Goal: Communication & Community: Ask a question

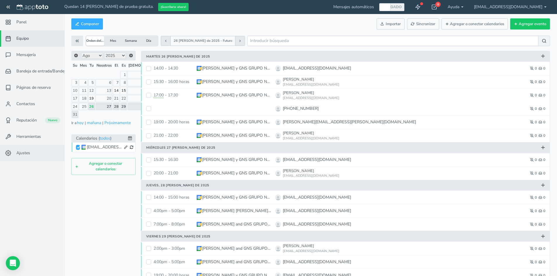
click at [26, 157] on link "Ajustes" at bounding box center [32, 153] width 64 height 16
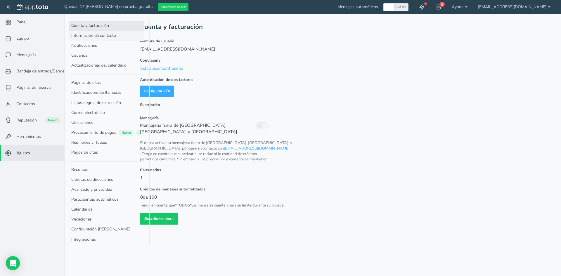
click at [112, 34] on font "Información de contacto" at bounding box center [93, 36] width 45 height 6
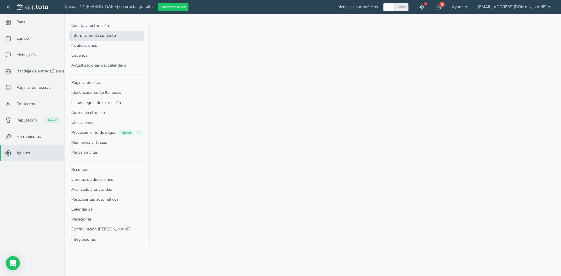
select select "720"
select select "1200"
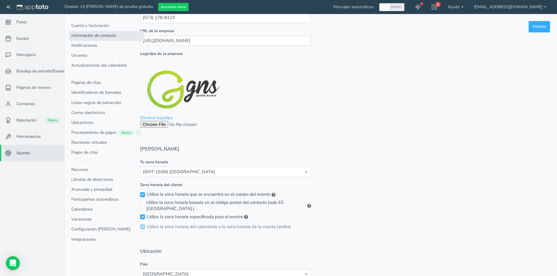
scroll to position [175, 0]
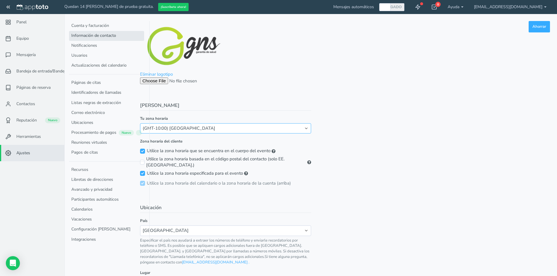
click at [234, 128] on select "(GMT-10:00) Hawái (GMT-08:00) Alaska (GMT-07:00) Hora del Pacífico (EE. UU. y C…" at bounding box center [225, 128] width 171 height 10
select select "America/Bogota"
click at [140, 123] on select "(GMT-10:00) Hawái (GMT-08:00) Alaska (GMT-07:00) Hora del Pacífico (EE. UU. y C…" at bounding box center [225, 128] width 171 height 10
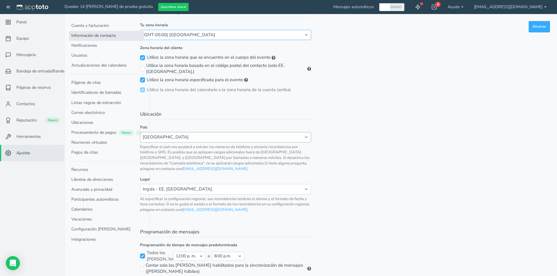
scroll to position [269, 0]
click at [308, 132] on select "Estados Unidos Canadá Reino Unido Francia España Alemania Suiza Bélgica Noruega…" at bounding box center [225, 137] width 171 height 10
click at [379, 109] on form "Información de contacto Ahorrar Ahorrar Personal Nombre Grupo Natural Ser Corre…" at bounding box center [345, 13] width 410 height 523
click at [307, 184] on select "Inglés - EE. UU. Inglés - Australia Inglés - Reino Unido Inglés - Europa Holand…" at bounding box center [225, 189] width 171 height 10
click at [140, 184] on select "Inglés - EE. UU. Inglés - Australia Inglés - Reino Unido Inglés - Europa Holand…" at bounding box center [225, 189] width 171 height 10
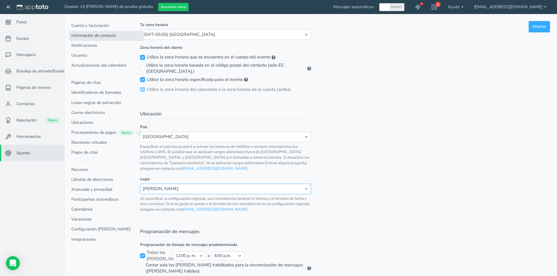
click at [283, 185] on select "Inglés - EE. UU. Inglés - Australia Inglés - Reino Unido Inglés - Europa Holand…" at bounding box center [225, 189] width 171 height 10
select select "es"
click at [140, 184] on select "Inglés - EE. UU. Inglés - Australia Inglés - Reino Unido Inglés - Europa Holand…" at bounding box center [225, 189] width 171 height 10
click at [199, 252] on select "medianoche 5:00 a. m. 5:30 a. m. 6:00 a. m. 6:30 a. m. 7:00 a. m. 7:30 a. m. 8:…" at bounding box center [189, 256] width 33 height 9
select select "480"
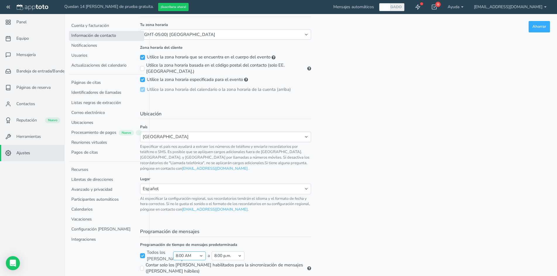
click at [173, 252] on select "medianoche 5:00 a. m. 5:30 a. m. 6:00 a. m. 6:30 a. m. 7:00 a. m. 7:30 a. m. 8:…" at bounding box center [189, 256] width 33 height 9
click at [239, 252] on select "5:00 a. m. 5:30 a. m. 6:00 a. m. 6:30 a. m. 7:00 a. m. 7:30 a. m. 8:00 AM 8:30 …" at bounding box center [228, 256] width 33 height 9
select select "1020"
click at [212, 252] on select "5:00 a. m. 5:30 a. m. 6:00 a. m. 6:30 a. m. 7:00 a. m. 7:30 a. m. 8:00 AM 8:30 …" at bounding box center [228, 256] width 33 height 9
click at [356, 244] on form "Información de contacto Ahorrar Ahorrar Personal Nombre Grupo Natural Ser Corre…" at bounding box center [345, 13] width 410 height 523
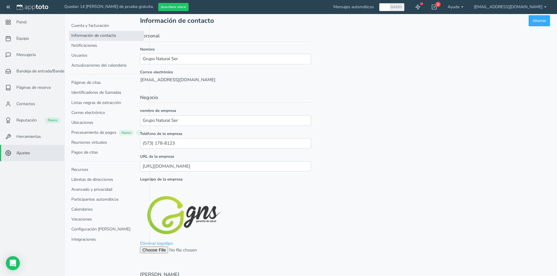
scroll to position [0, 0]
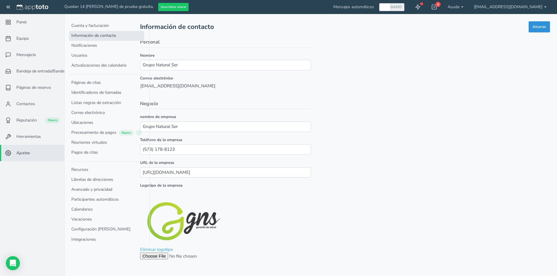
click at [541, 28] on font "Ahorrar" at bounding box center [539, 26] width 14 height 5
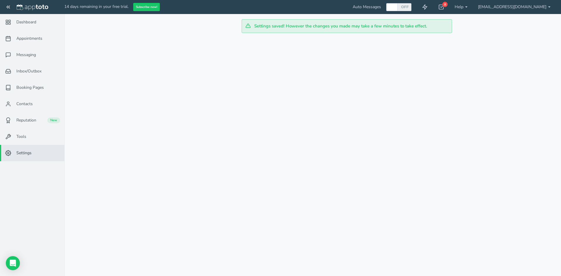
select select "480"
select select "1020"
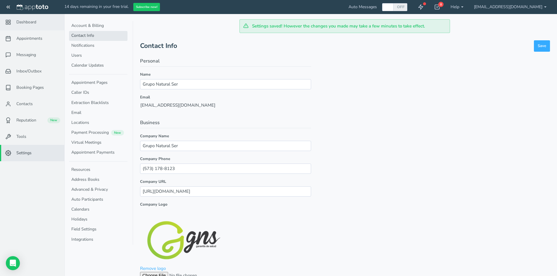
click at [32, 23] on span "Dashboard" at bounding box center [26, 22] width 20 height 6
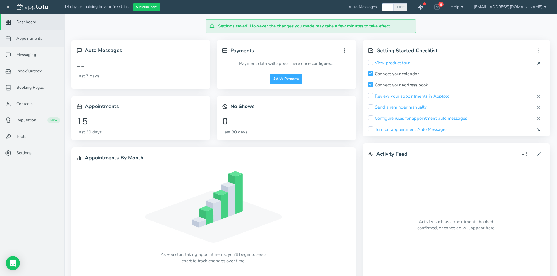
click at [35, 36] on span "Appointments" at bounding box center [29, 39] width 26 height 6
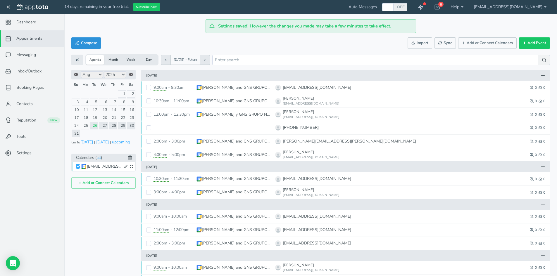
click at [95, 46] on button "Compose" at bounding box center [86, 42] width 30 height 11
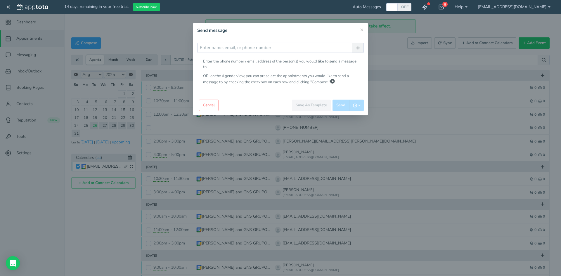
click at [153, 103] on div "× Action Editor Message Preview Edit To Subject" at bounding box center [280, 138] width 561 height 276
click at [213, 105] on button "Cancel" at bounding box center [209, 105] width 20 height 11
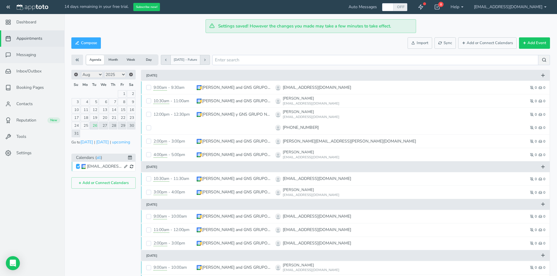
click at [32, 52] on span "Messaging" at bounding box center [26, 55] width 20 height 6
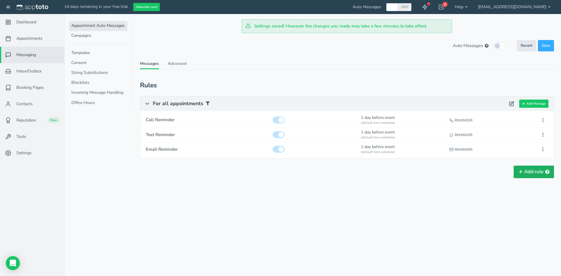
click at [520, 175] on button "Add rule" at bounding box center [534, 172] width 40 height 12
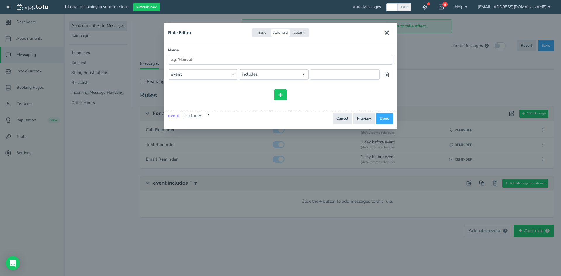
click at [389, 30] on icon "Close" at bounding box center [387, 32] width 7 height 7
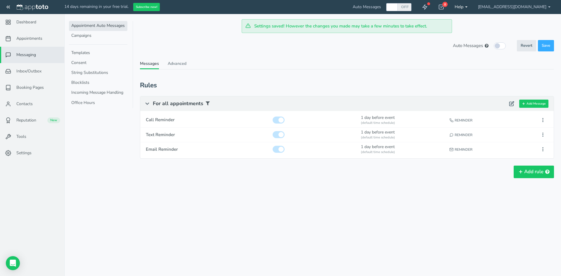
click at [473, 8] on link "Help" at bounding box center [461, 7] width 23 height 14
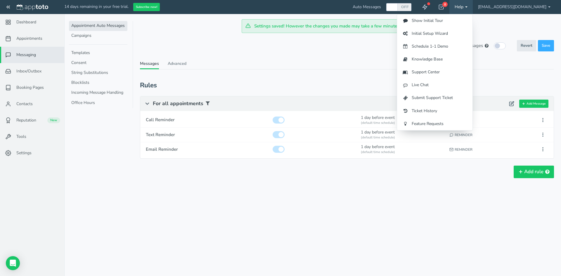
click at [506, 20] on div "Settings saved! However the changes you made may take a few minutes to take eff…" at bounding box center [312, 26] width 497 height 14
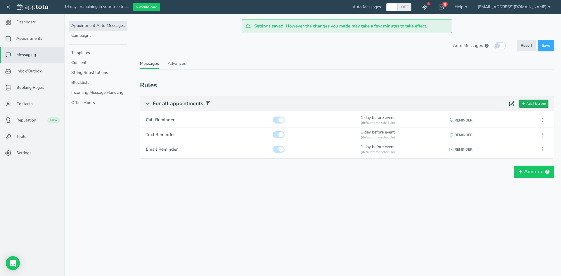
click at [537, 102] on button "Add Message" at bounding box center [534, 104] width 29 height 8
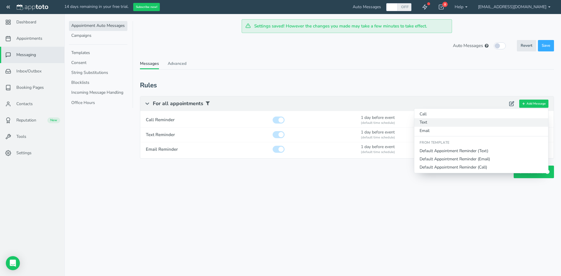
click at [448, 122] on button "Text" at bounding box center [482, 122] width 134 height 8
type input "Text Reminder"
checkbox input "true"
select select "number:1"
select select "string:default"
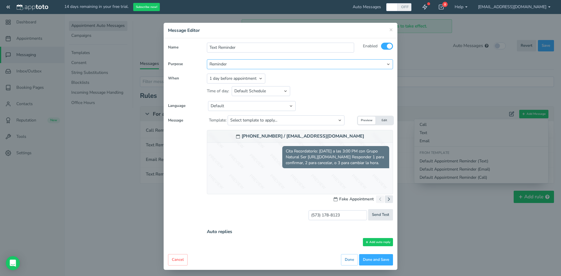
click at [232, 61] on select "Reminder Followup Booking / Initial" at bounding box center [300, 64] width 186 height 10
click at [232, 63] on select "Reminder Followup Booking / Initial" at bounding box center [300, 64] width 186 height 10
click at [257, 79] on select "Appointment start time Day of appointment 1 day before appointment 2 days befor…" at bounding box center [236, 79] width 58 height 10
select select "string:-30"
click at [207, 74] on select "Appointment start time Day of appointment 1 day before appointment 2 days befor…" at bounding box center [236, 79] width 58 height 10
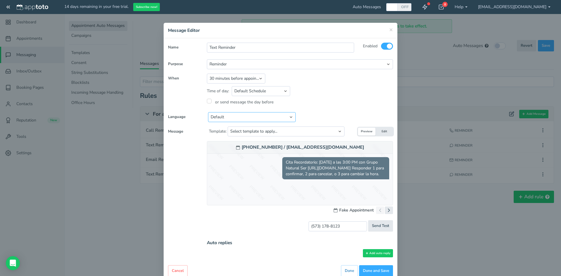
click at [253, 115] on select "Default English - [GEOGRAPHIC_DATA] English - [GEOGRAPHIC_DATA] English - [GEOG…" at bounding box center [252, 117] width 88 height 10
select select "string:es"
click at [208, 112] on select "Default English - [GEOGRAPHIC_DATA] English - [GEOGRAPHIC_DATA] English - [GEOG…" at bounding box center [252, 117] width 88 height 10
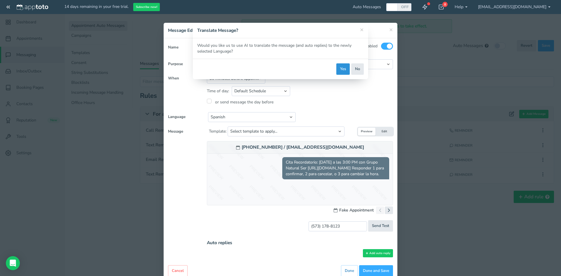
click at [344, 71] on button "Yes" at bounding box center [343, 68] width 13 height 11
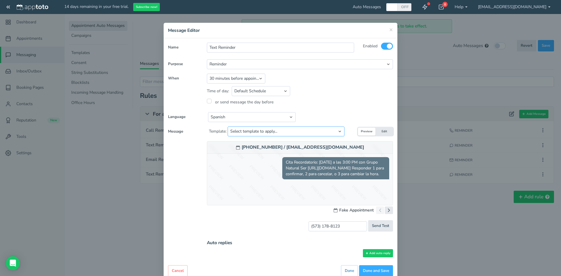
click at [340, 134] on select "Select template to apply... Default Reminder Default Reminder (just company nam…" at bounding box center [286, 132] width 117 height 10
click at [338, 132] on select "Select template to apply... Default Reminder Default Reminder (just company nam…" at bounding box center [286, 132] width 117 height 10
click at [385, 129] on button "Edit" at bounding box center [385, 132] width 18 height 8
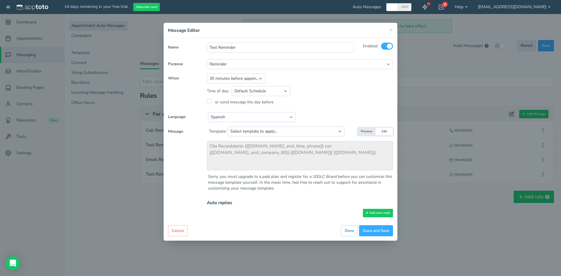
click at [363, 129] on button "Preview" at bounding box center [367, 132] width 18 height 8
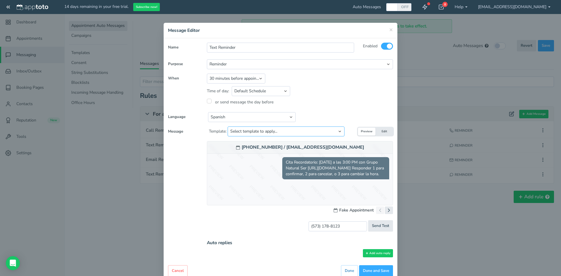
click at [345, 130] on select "Select template to apply... Default Reminder Default Reminder (just company nam…" at bounding box center [286, 132] width 117 height 10
click at [228, 132] on select "Select template to apply... Default Reminder Default Reminder (just company nam…" at bounding box center [286, 132] width 117 height 10
click at [331, 136] on select "Select template to apply... Default Reminder Default Reminder (just company nam…" at bounding box center [286, 132] width 117 height 10
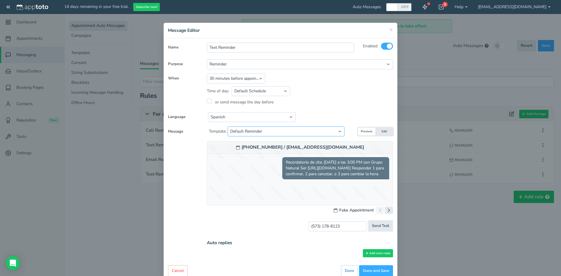
select select "object:9416"
click at [228, 132] on select "Select template to apply... Default Reminder Default Reminder (just company nam…" at bounding box center [286, 132] width 117 height 10
click at [314, 225] on input "(___) ___-____" at bounding box center [338, 227] width 58 height 10
drag, startPoint x: 351, startPoint y: 227, endPoint x: 306, endPoint y: 222, distance: 44.8
click at [306, 222] on div "(573) 115-3980 [EMAIL_ADDRESS][DOMAIN_NAME] Send Test" at bounding box center [300, 226] width 186 height 11
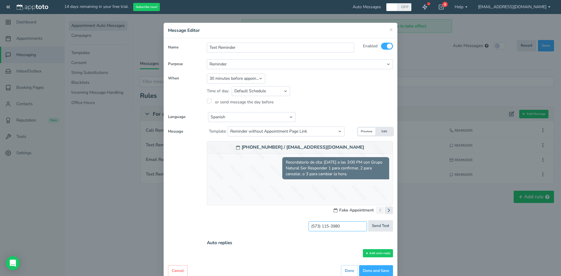
type input "(___) ___-____"
click at [391, 30] on span "×" at bounding box center [391, 29] width 4 height 8
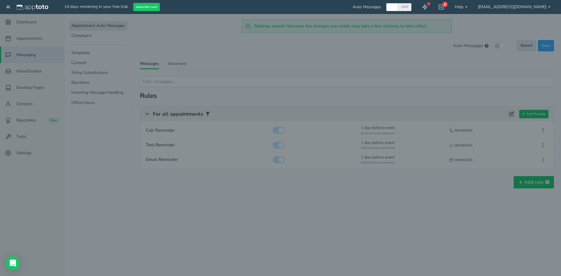
type input "(573) 178-8123"
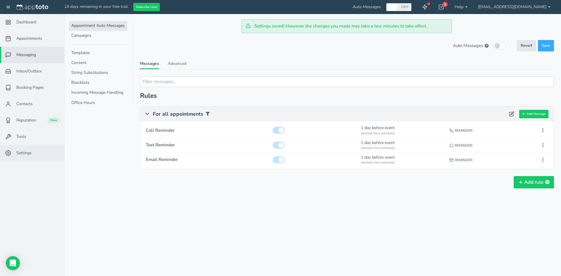
click at [35, 152] on link "Settings" at bounding box center [32, 153] width 64 height 16
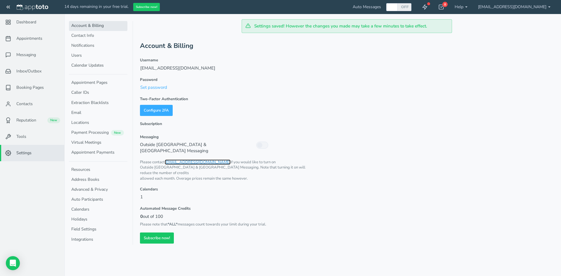
click at [187, 160] on link "[EMAIL_ADDRESS][DOMAIN_NAME]" at bounding box center [198, 162] width 66 height 5
drag, startPoint x: 458, startPoint y: 53, endPoint x: 449, endPoint y: 61, distance: 12.2
click at [458, 53] on div "Account & Billing Username [EMAIL_ADDRESS][DOMAIN_NAME] Password Set password T…" at bounding box center [347, 142] width 414 height 204
click at [473, 9] on link "Help" at bounding box center [461, 7] width 23 height 14
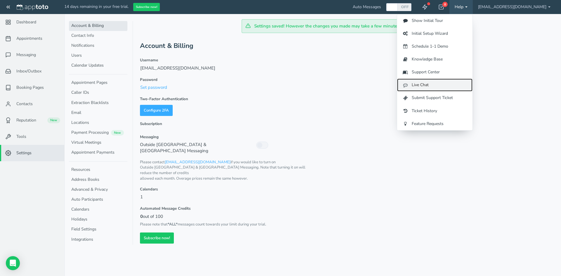
click at [470, 88] on link "Live Chat" at bounding box center [434, 85] width 75 height 13
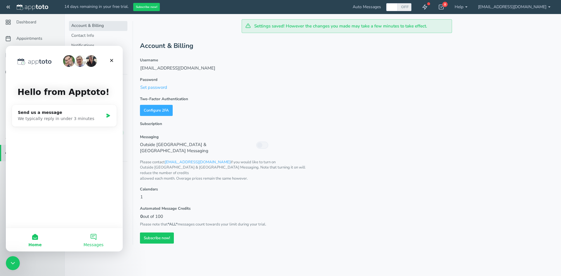
click at [94, 236] on button "Messages" at bounding box center [93, 239] width 58 height 23
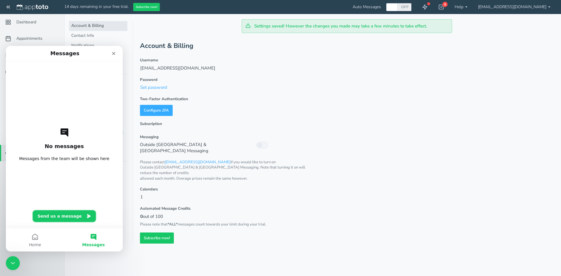
click at [70, 221] on button "Send us a message" at bounding box center [64, 217] width 63 height 12
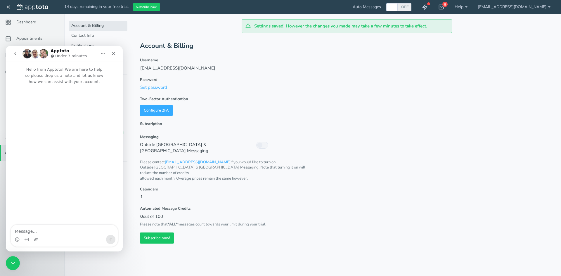
click at [72, 233] on textarea "Message…" at bounding box center [64, 230] width 107 height 10
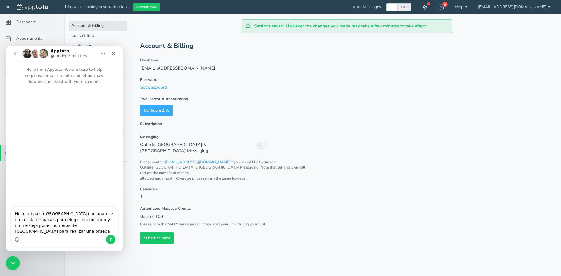
type textarea "Hola, mi pais ([GEOGRAPHIC_DATA]) no aparece en la lista de paises para elegir …"
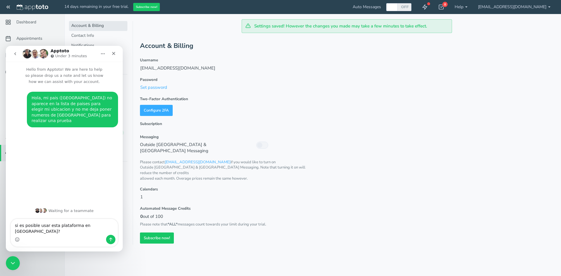
type textarea "si es posible usar esta plataforma en [GEOGRAPHIC_DATA]?"
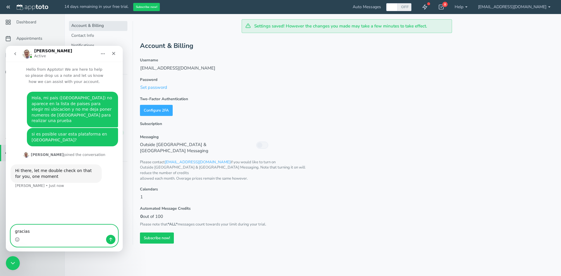
type textarea "gracias"
